Goal: Task Accomplishment & Management: Use online tool/utility

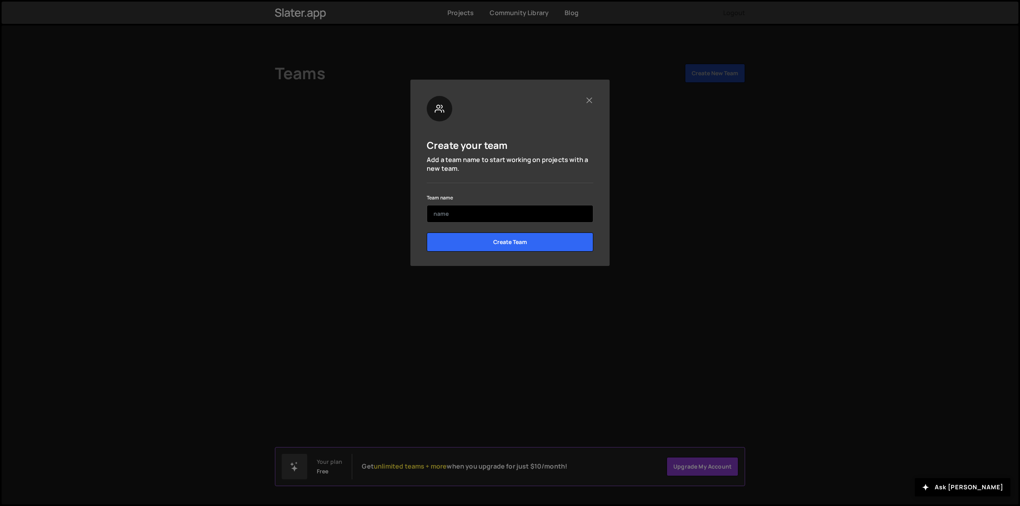
click at [507, 216] on input "text" at bounding box center [510, 214] width 166 height 18
type input "S1P"
click at [490, 249] on input "Create Team" at bounding box center [510, 242] width 166 height 19
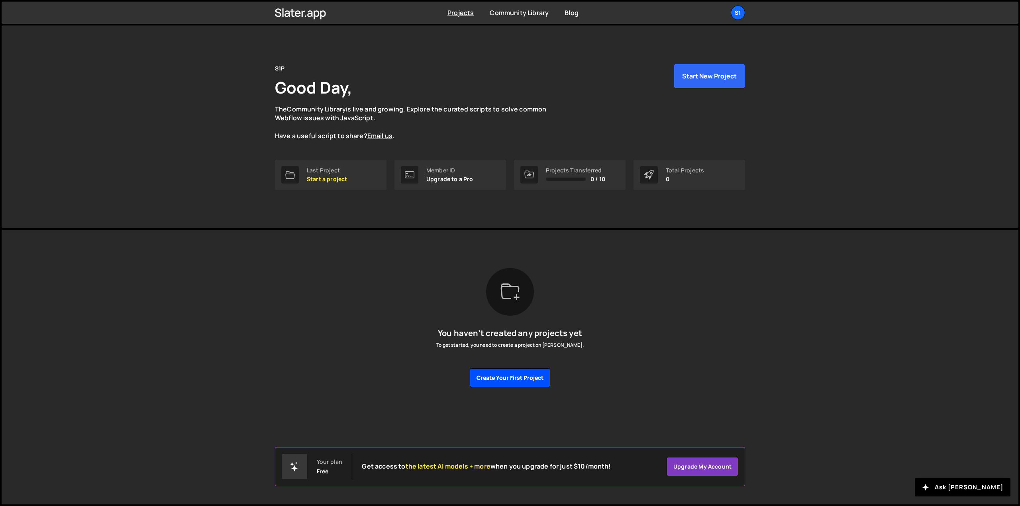
click at [515, 382] on button "Create your first project" at bounding box center [510, 377] width 80 height 19
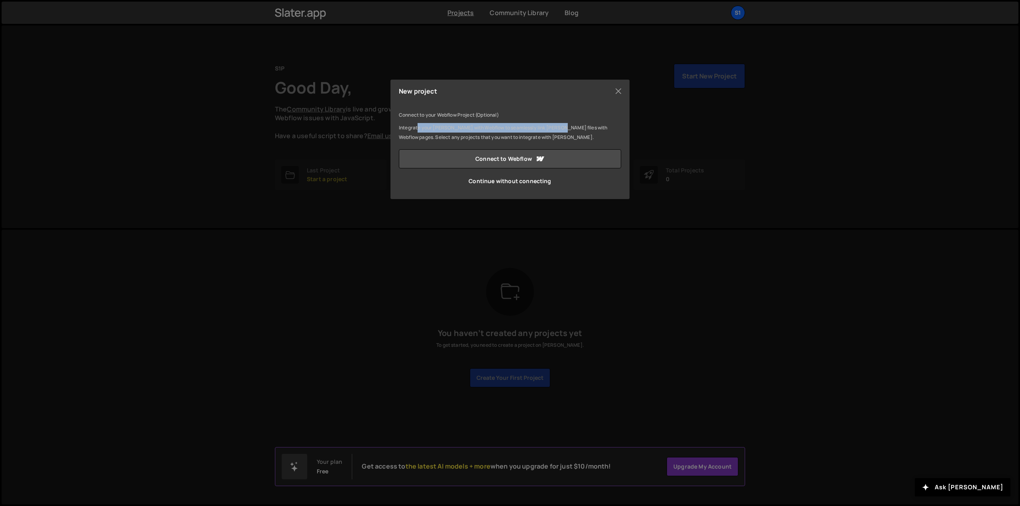
drag, startPoint x: 417, startPoint y: 129, endPoint x: 551, endPoint y: 130, distance: 134.2
click at [551, 130] on p "Integrate your Slater with Webflow to seamlessly link Slater files with Webflow…" at bounding box center [510, 132] width 222 height 19
click at [524, 159] on link "Connect to Webflow" at bounding box center [510, 158] width 222 height 19
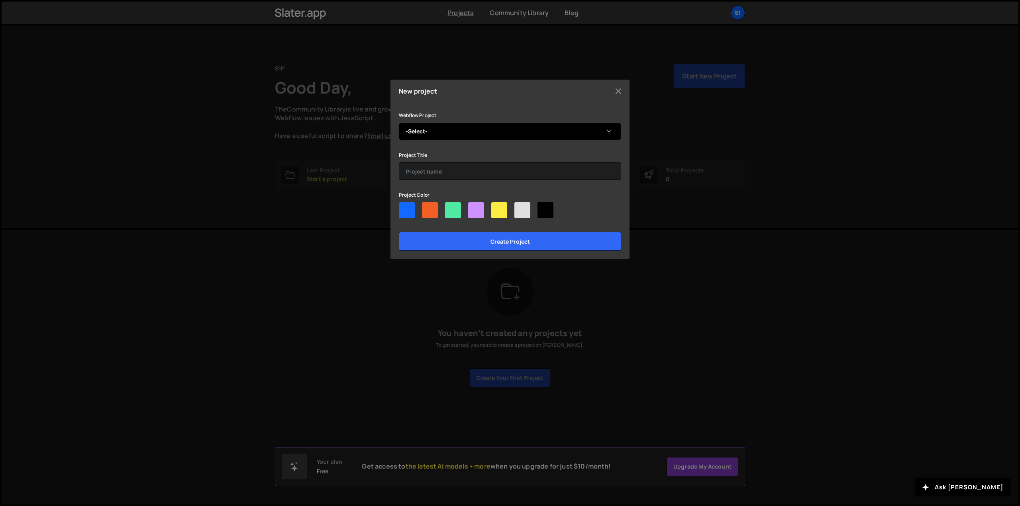
click at [456, 133] on select "-Select- Movati Appointments" at bounding box center [510, 132] width 222 height 18
select select "68d31b9869304d19786fb860"
click at [399, 123] on select "-Select- Movati Appointments" at bounding box center [510, 132] width 222 height 18
click at [450, 170] on input "text" at bounding box center [510, 171] width 222 height 18
type input "Get Contacts List"
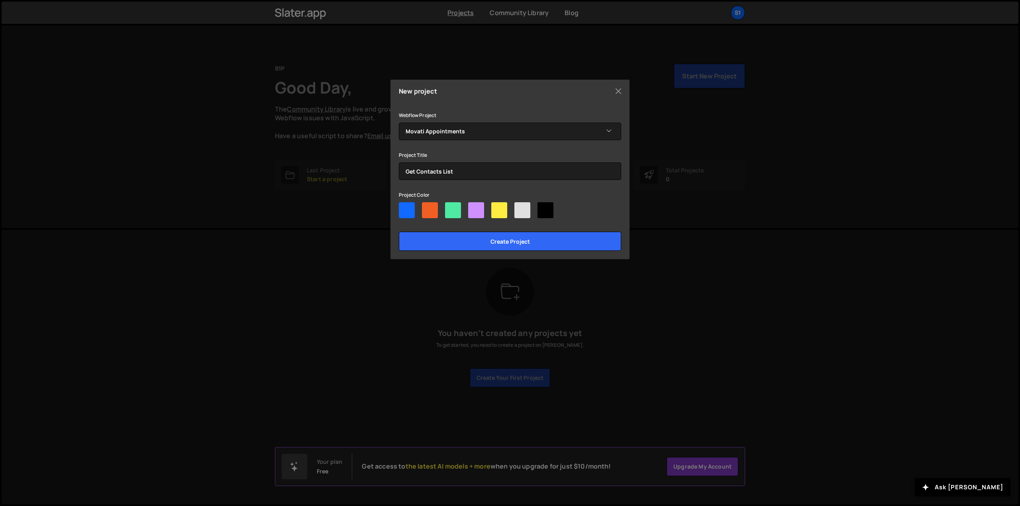
click at [431, 211] on div at bounding box center [430, 210] width 16 height 16
click at [427, 207] on input"] "radio" at bounding box center [424, 204] width 5 height 5
radio input"] "true"
click at [498, 246] on input "Create project" at bounding box center [510, 241] width 222 height 19
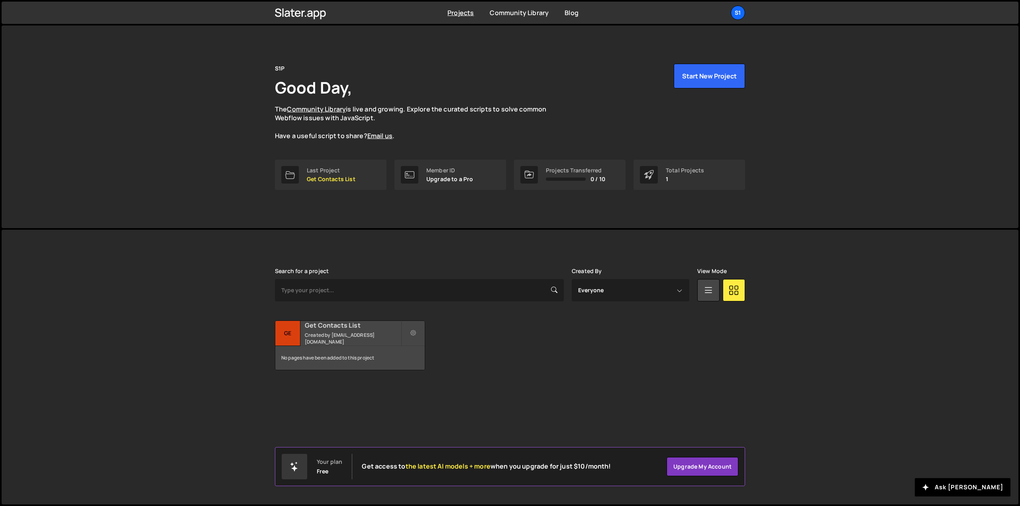
click at [360, 332] on small "Created by reporting@solutiononepartners.com" at bounding box center [353, 339] width 96 height 14
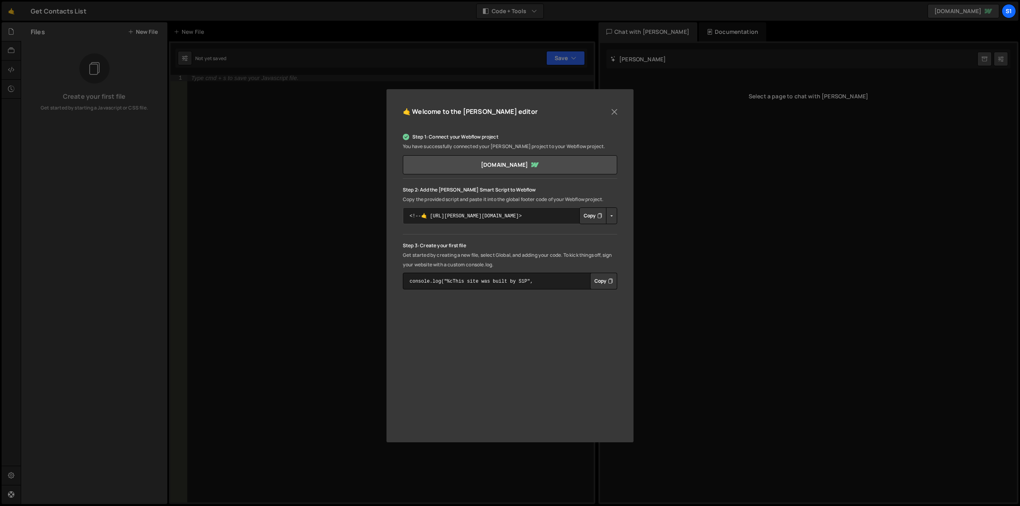
click at [534, 220] on textarea "<!--🤙 https://slater.app/17104.js--> <script>document.addEventListener("DOMCont…" at bounding box center [510, 215] width 214 height 17
click at [592, 217] on button "Copy" at bounding box center [592, 215] width 27 height 17
click at [615, 112] on button "Close" at bounding box center [614, 112] width 12 height 12
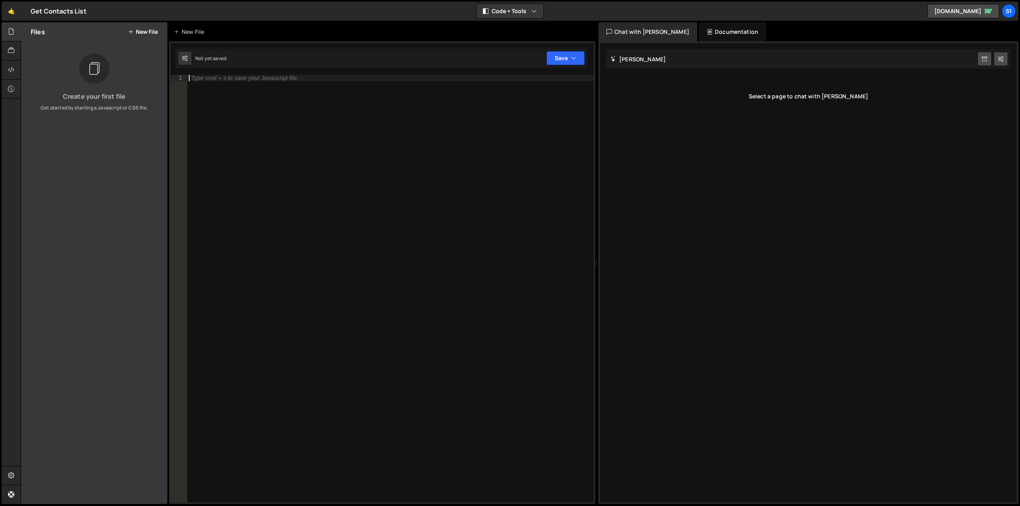
click at [313, 165] on div "Type cmd + s to save your Javascript file." at bounding box center [390, 295] width 406 height 440
click at [9, 69] on icon at bounding box center [11, 69] width 6 height 9
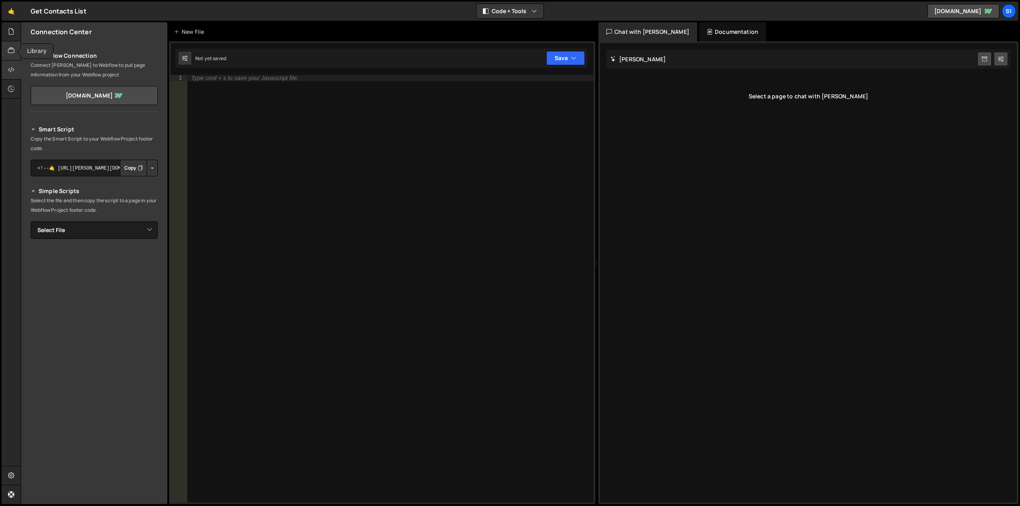
click at [14, 54] on icon at bounding box center [11, 50] width 6 height 9
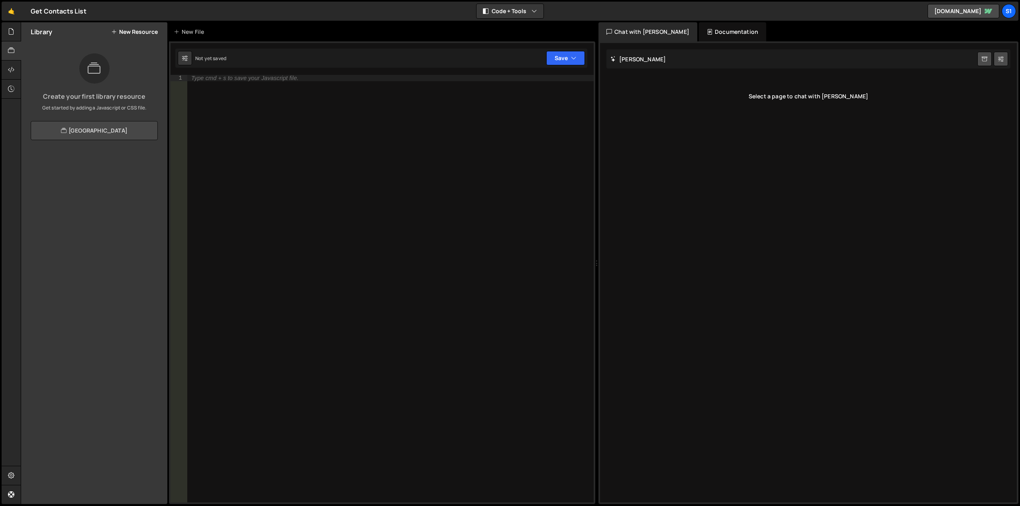
click at [105, 131] on link "View Community Library" at bounding box center [94, 130] width 127 height 19
click at [15, 34] on div at bounding box center [12, 31] width 20 height 19
click at [141, 29] on button "New File" at bounding box center [143, 32] width 30 height 6
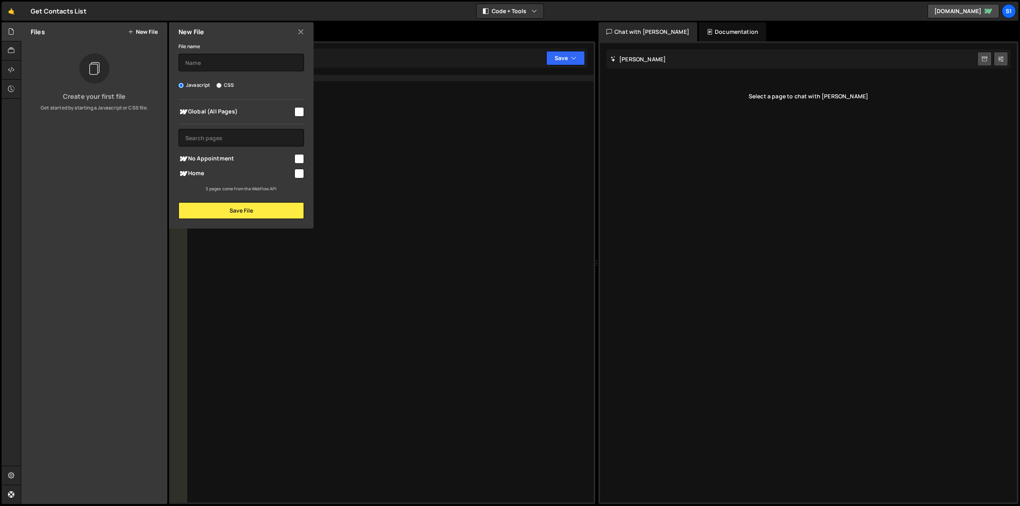
click at [297, 173] on input "checkbox" at bounding box center [299, 174] width 10 height 10
checkbox input "true"
click at [183, 84] on input "Javascript" at bounding box center [180, 85] width 5 height 5
click at [181, 86] on input "Javascript" at bounding box center [180, 85] width 5 height 5
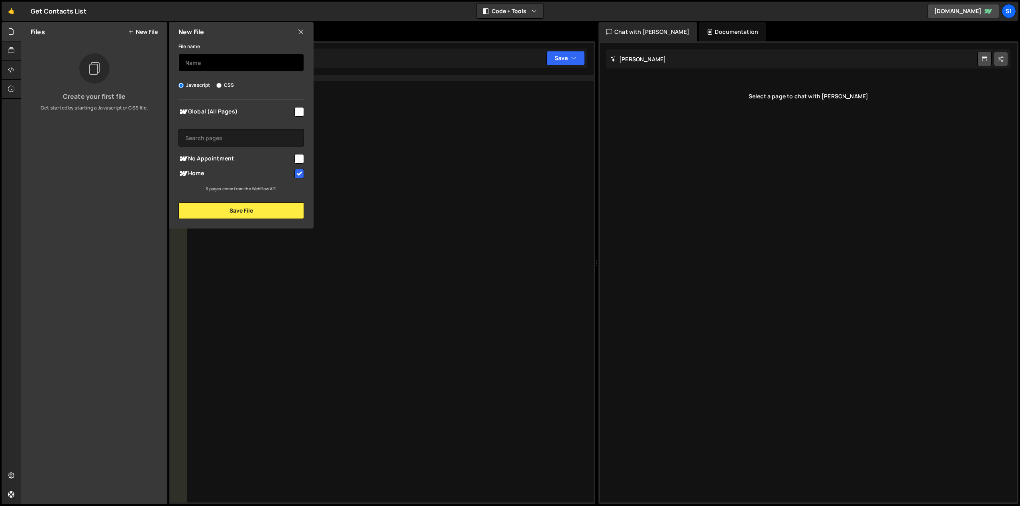
click at [205, 57] on input "text" at bounding box center [240, 63] width 125 height 18
type input "contactsList"
click at [254, 212] on button "Save File" at bounding box center [240, 210] width 125 height 17
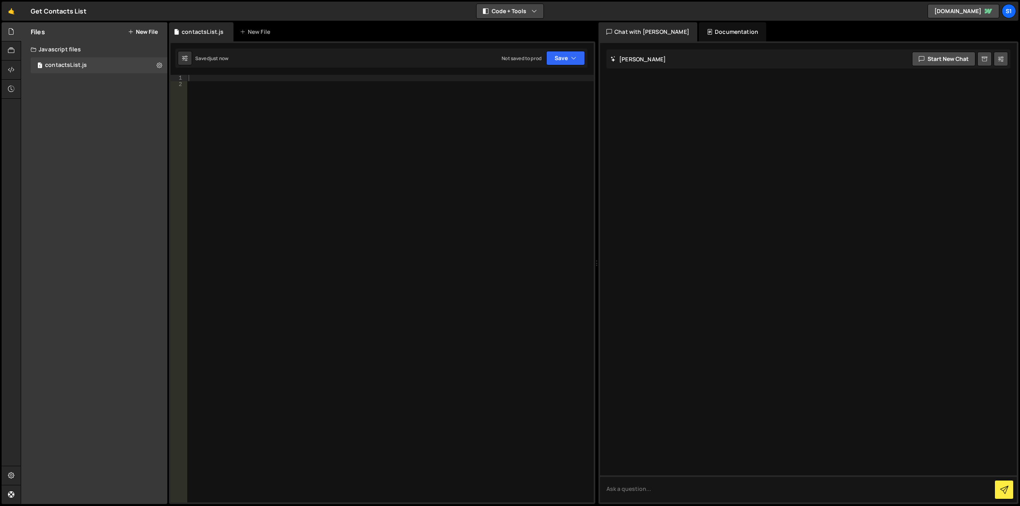
click at [536, 9] on icon "button" at bounding box center [534, 11] width 6 height 8
click at [848, 50] on div "Slater AI Start new chat" at bounding box center [808, 58] width 404 height 19
click at [826, 67] on div "Slater AI Start new chat" at bounding box center [808, 58] width 404 height 19
click at [818, 59] on div "Slater AI Start new chat" at bounding box center [808, 58] width 404 height 19
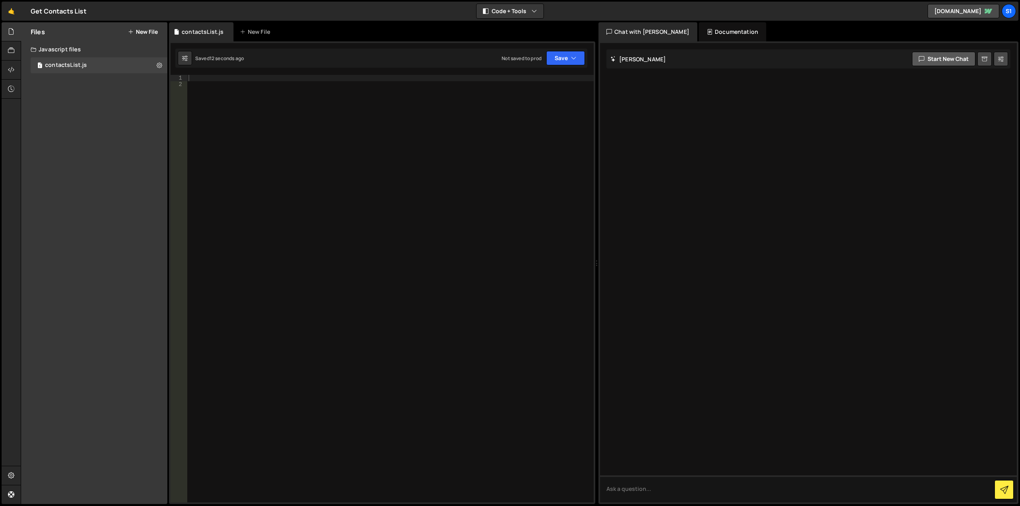
click at [950, 58] on button "Start new chat" at bounding box center [943, 59] width 63 height 14
click at [709, 482] on textarea at bounding box center [808, 489] width 417 height 27
type textarea "Need a script to call an endpoint to get a list back"
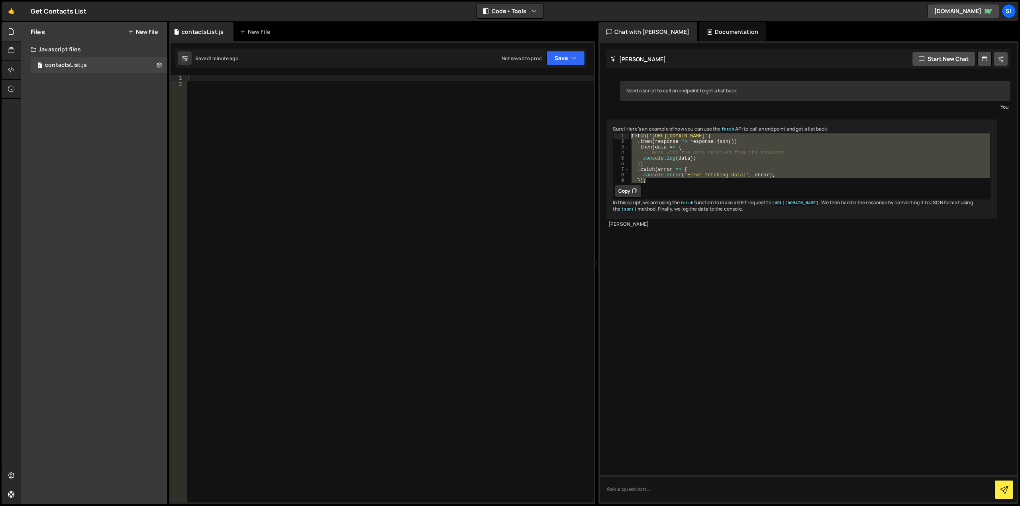
drag, startPoint x: 646, startPoint y: 188, endPoint x: 614, endPoint y: 137, distance: 60.3
click at [614, 137] on div "Sure! Here's an example of how you can use the fetch API to call an endpoint an…" at bounding box center [801, 169] width 390 height 100
type textarea "fetch('https://api.example.com/list') .then(response => response.json())"
click at [217, 79] on div at bounding box center [390, 295] width 407 height 440
paste textarea "});"
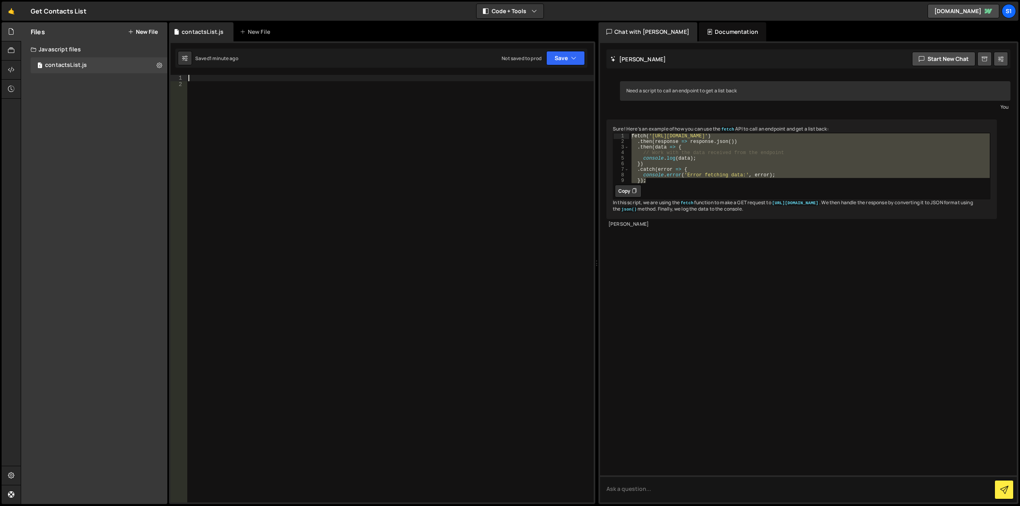
type textarea "});"
click at [270, 230] on div "fetch ( 'https://api.example.com/list' ) . then ( response => response . json (…" at bounding box center [391, 295] width 403 height 440
click at [307, 74] on div "1 Type cmd + s to save your Javascript file. הההההההההההההההההההההההההההההההההה…" at bounding box center [382, 272] width 426 height 463
drag, startPoint x: 309, startPoint y: 78, endPoint x: 216, endPoint y: 78, distance: 93.2
click at [216, 78] on div "fetch ( 'https://api.example.com/list' ) . then ( response => response . json (…" at bounding box center [391, 295] width 403 height 440
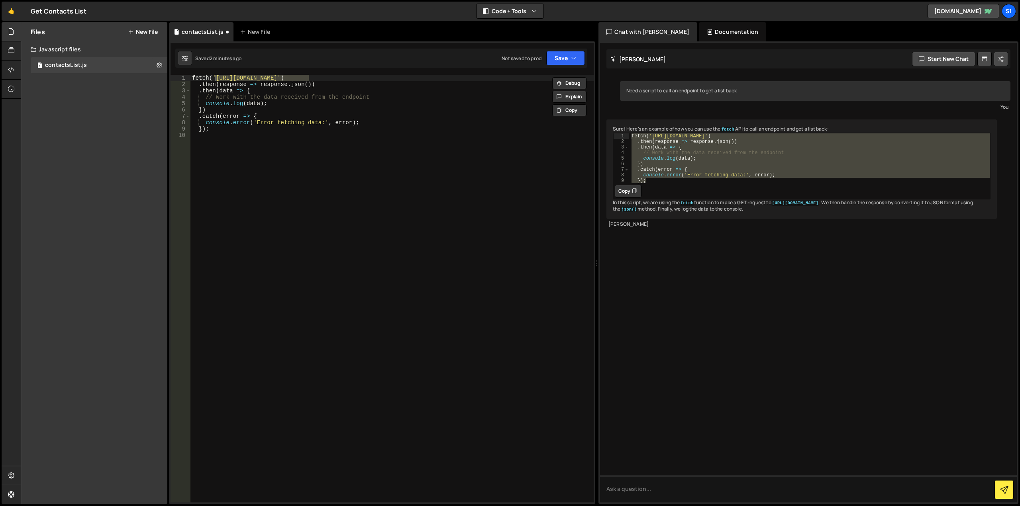
paste textarea "hook.us1.make.com/85jjev9emw118odqao23mv47htcmh7zh"
type textarea "fetch('https://hook.us1.make.com/85jjev9emw118odqao23mv47htcmh7zh')"
click at [560, 60] on button "Save" at bounding box center [565, 58] width 39 height 14
click at [552, 81] on div "Save to Staging S" at bounding box center [538, 78] width 83 height 8
click at [333, 182] on div "fetch ( 'https://hook.us1.make.com/85jjev9emw118odqao23mv47htcmh7zh' ) . then (…" at bounding box center [391, 295] width 403 height 440
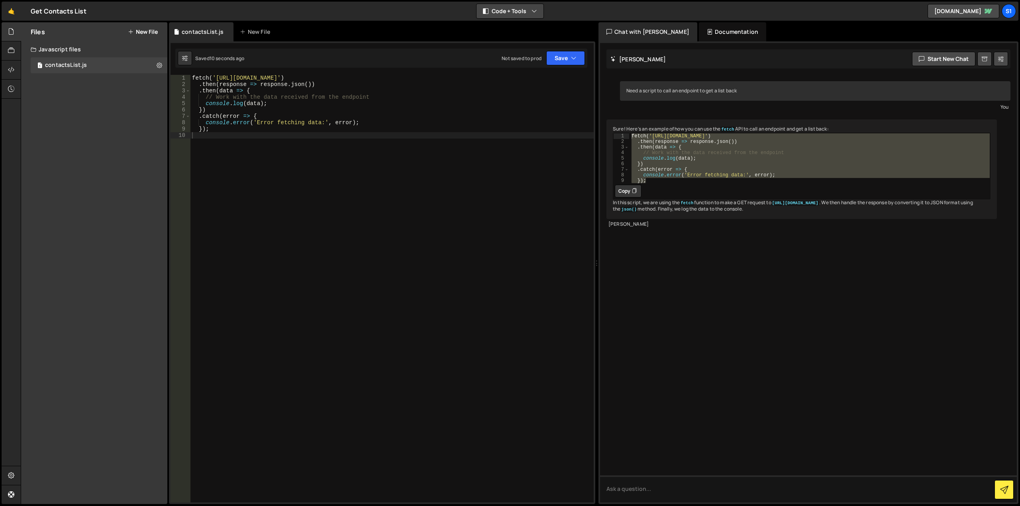
click at [535, 17] on button "Code + Tools" at bounding box center [509, 11] width 67 height 14
click at [362, 271] on div "fetch ( 'https://hook.us1.make.com/85jjev9emw118odqao23mv47htcmh7zh' ) . then (…" at bounding box center [391, 295] width 403 height 440
click at [368, 188] on div "fetch ( 'https://hook.us1.make.com/85jjev9emw118odqao23mv47htcmh7zh' ) . then (…" at bounding box center [391, 295] width 403 height 440
click at [186, 59] on icon at bounding box center [185, 58] width 6 height 8
select select "editor"
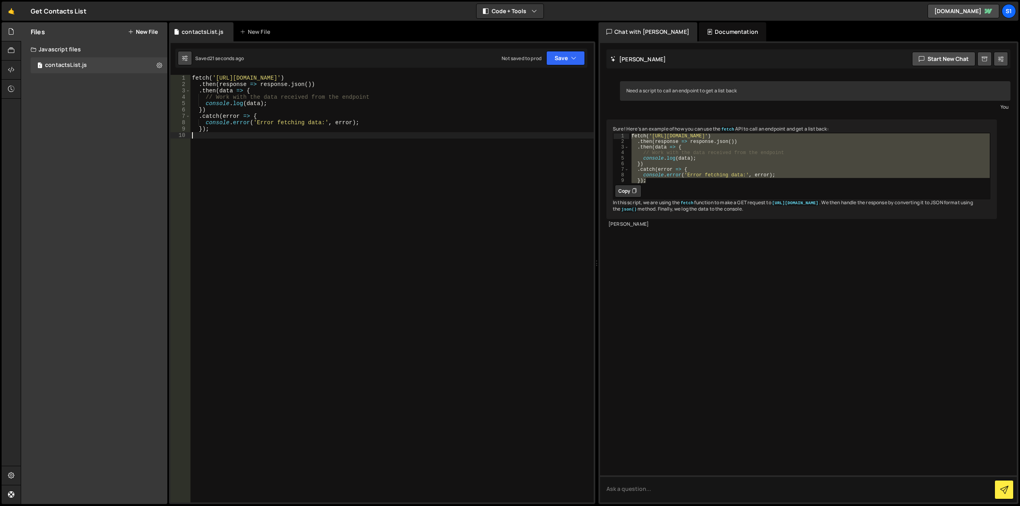
select select "ace/theme/monokai"
type input "14"
checkbox input "true"
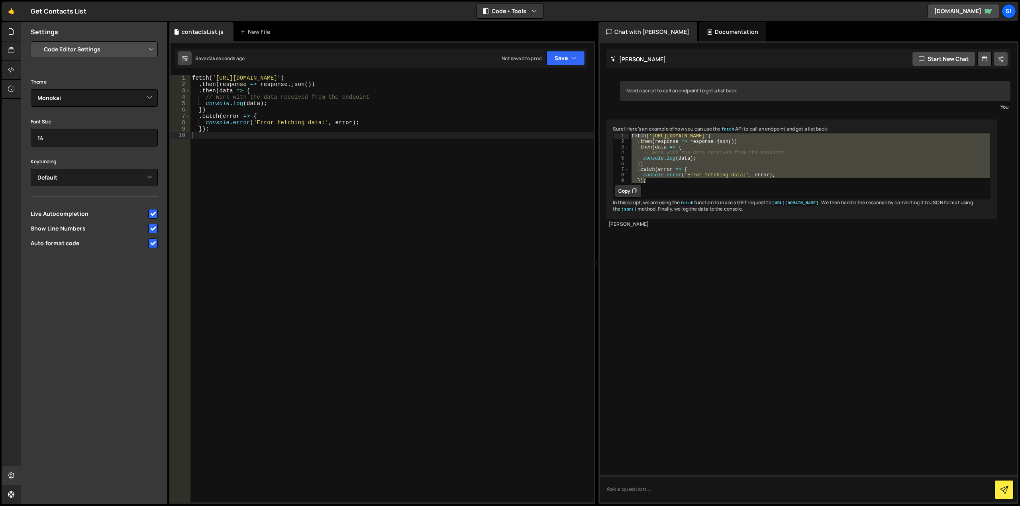
click at [186, 59] on icon at bounding box center [185, 58] width 6 height 8
click at [331, 216] on div "fetch ( 'https://hook.us1.make.com/85jjev9emw118odqao23mv47htcmh7zh' ) . then (…" at bounding box center [391, 295] width 403 height 440
click at [6, 68] on div at bounding box center [12, 70] width 20 height 19
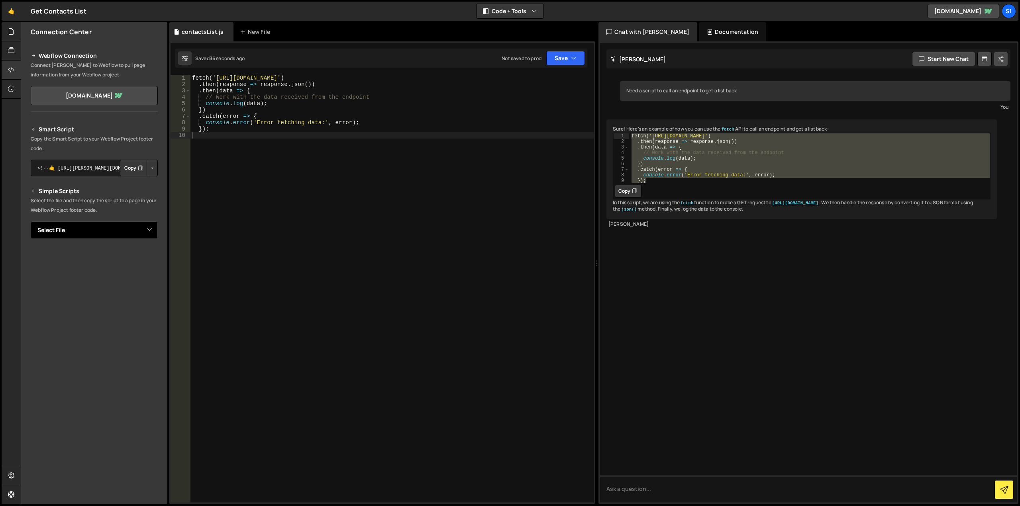
click at [134, 227] on select "Select File contactsList.js" at bounding box center [94, 230] width 127 height 18
select select "47173"
click at [31, 221] on select "Select File contactsList.js" at bounding box center [94, 230] width 127 height 18
click at [137, 257] on button "Copy" at bounding box center [133, 257] width 27 height 17
click at [137, 169] on button "Copy" at bounding box center [133, 168] width 27 height 17
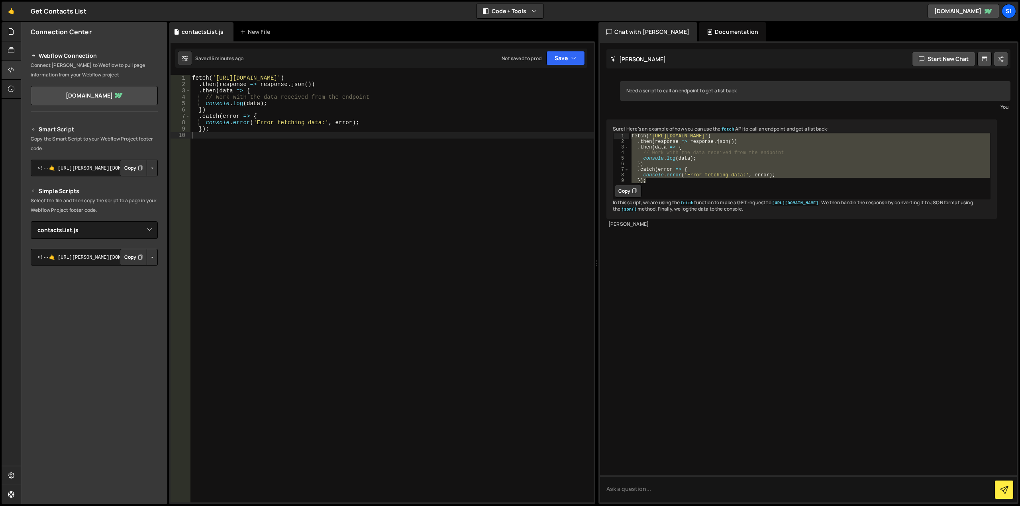
click at [442, 278] on div "fetch ( 'https://hook.us1.make.com/85jjev9emw118odqao23mv47htcmh7zh' ) . then (…" at bounding box center [391, 295] width 403 height 440
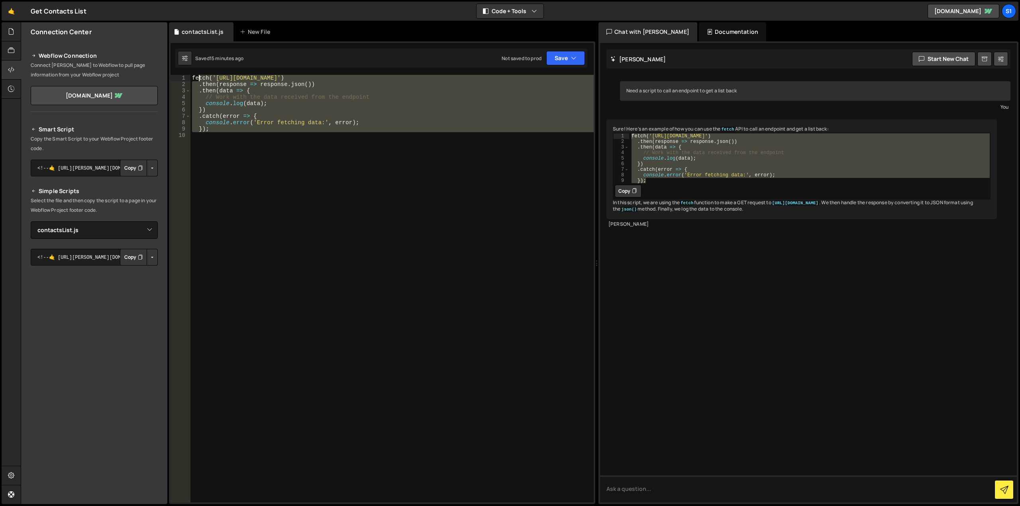
drag, startPoint x: 335, startPoint y: 191, endPoint x: 200, endPoint y: 78, distance: 176.2
click at [200, 78] on div "fetch ( 'https://hook.us1.make.com/85jjev9emw118odqao23mv47htcmh7zh' ) . then (…" at bounding box center [391, 295] width 403 height 440
type textarea "fetch('https://hook.us1.make.com/85jjev9emw118odqao23mv47htcmh7zh') .then(respo…"
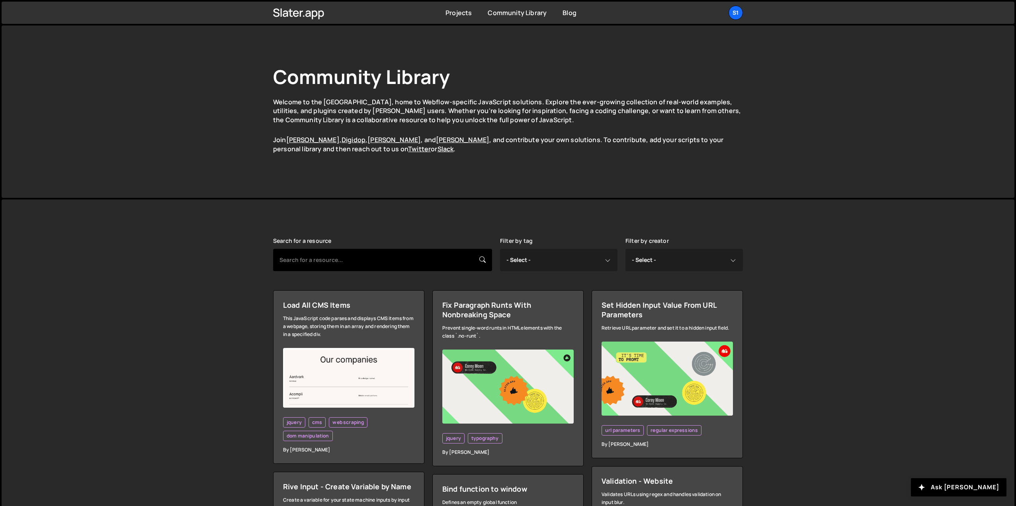
click at [351, 265] on input "text" at bounding box center [382, 260] width 219 height 22
type input "hubspot"
